Goal: Check status: Check status

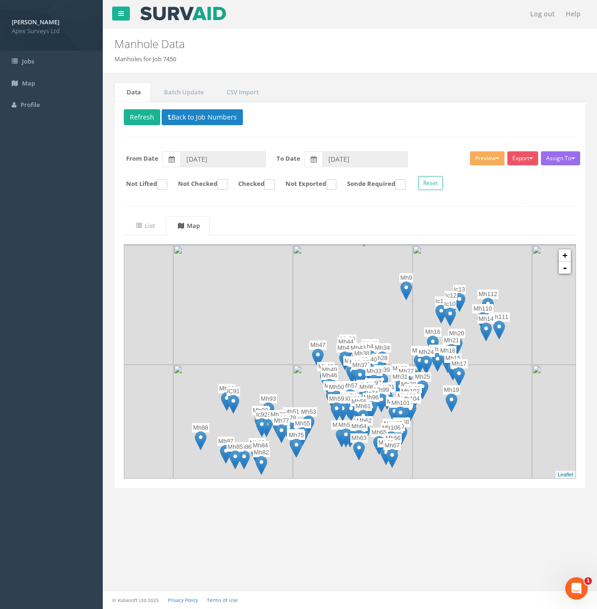
click at [43, 392] on div "[PERSON_NAME] Apex Surveys Ltd Logout S Jobs Map Profile Log out Help Manhole D…" at bounding box center [298, 304] width 597 height 609
click at [187, 118] on button "Back to Job Numbers" at bounding box center [202, 117] width 81 height 16
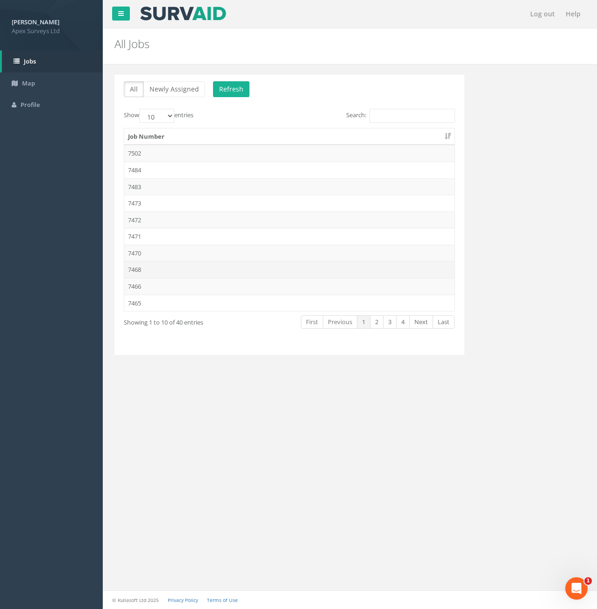
click at [143, 270] on td "7468" at bounding box center [289, 269] width 330 height 17
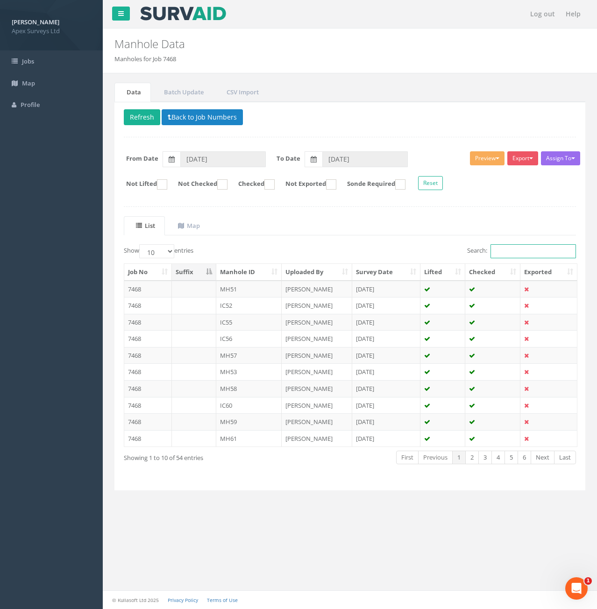
click at [509, 251] on input "Search:" at bounding box center [532, 251] width 85 height 14
click at [503, 254] on input "68" at bounding box center [532, 251] width 85 height 14
type input "68"
click at [170, 253] on select "10 25 50 100" at bounding box center [156, 251] width 35 height 14
select select "100"
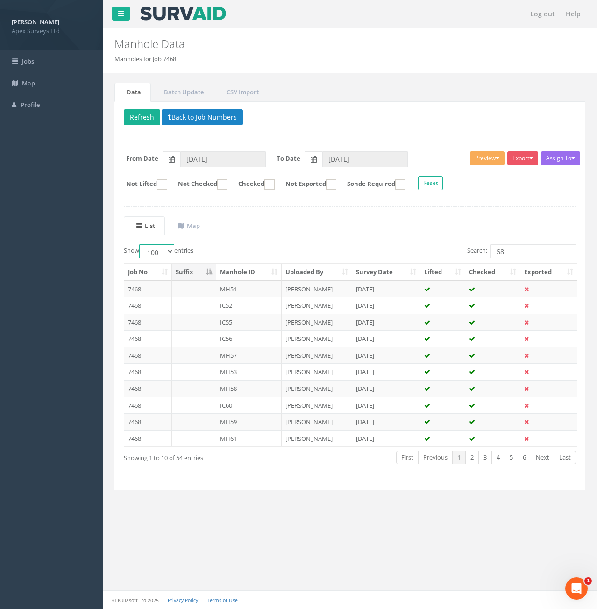
click at [141, 244] on select "10 25 50 100" at bounding box center [156, 251] width 35 height 14
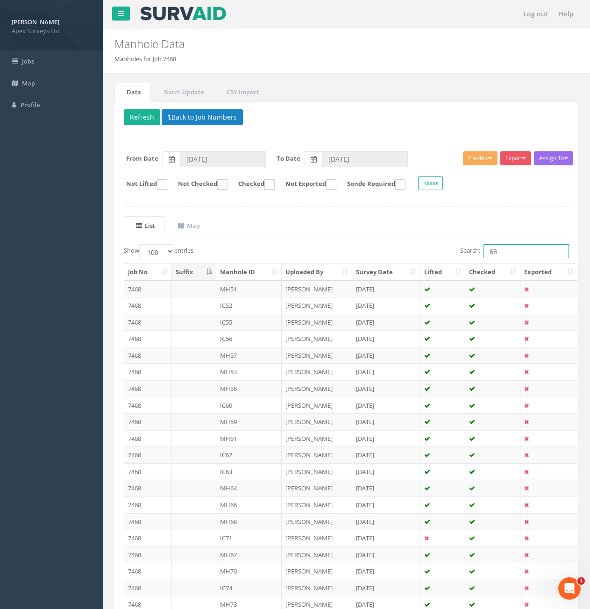
click at [512, 253] on input "68" at bounding box center [525, 251] width 85 height 14
type input "6"
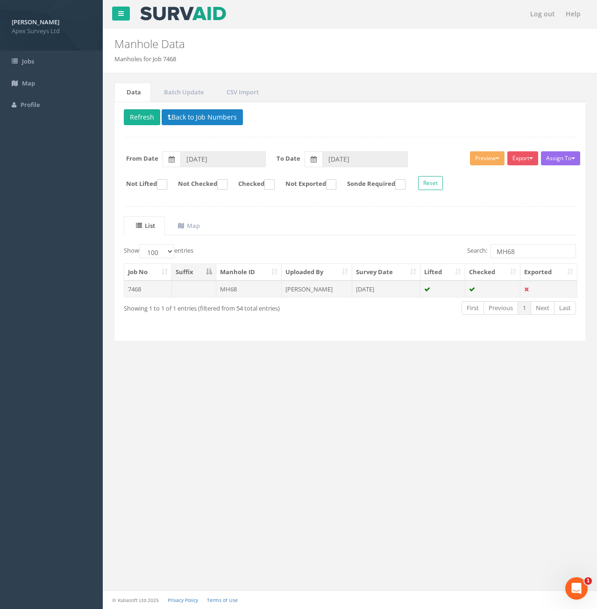
click at [256, 288] on td "MH68" at bounding box center [249, 289] width 66 height 17
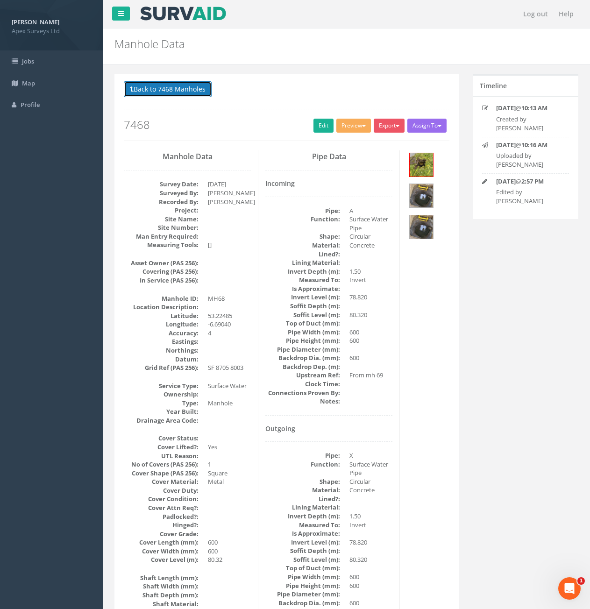
click at [174, 89] on button "Back to 7468 Manholes" at bounding box center [168, 89] width 88 height 16
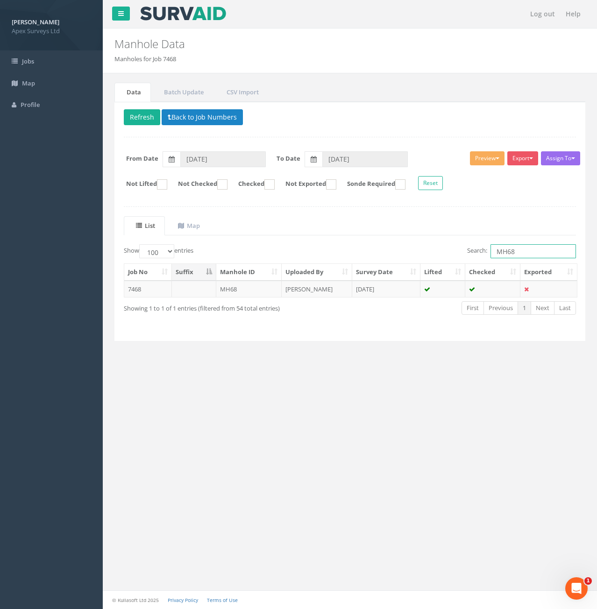
click at [525, 251] on input "MH68" at bounding box center [532, 251] width 85 height 14
type input "MH70"
click at [250, 294] on td "MH70" at bounding box center [249, 289] width 66 height 17
